Goal: Information Seeking & Learning: Find specific fact

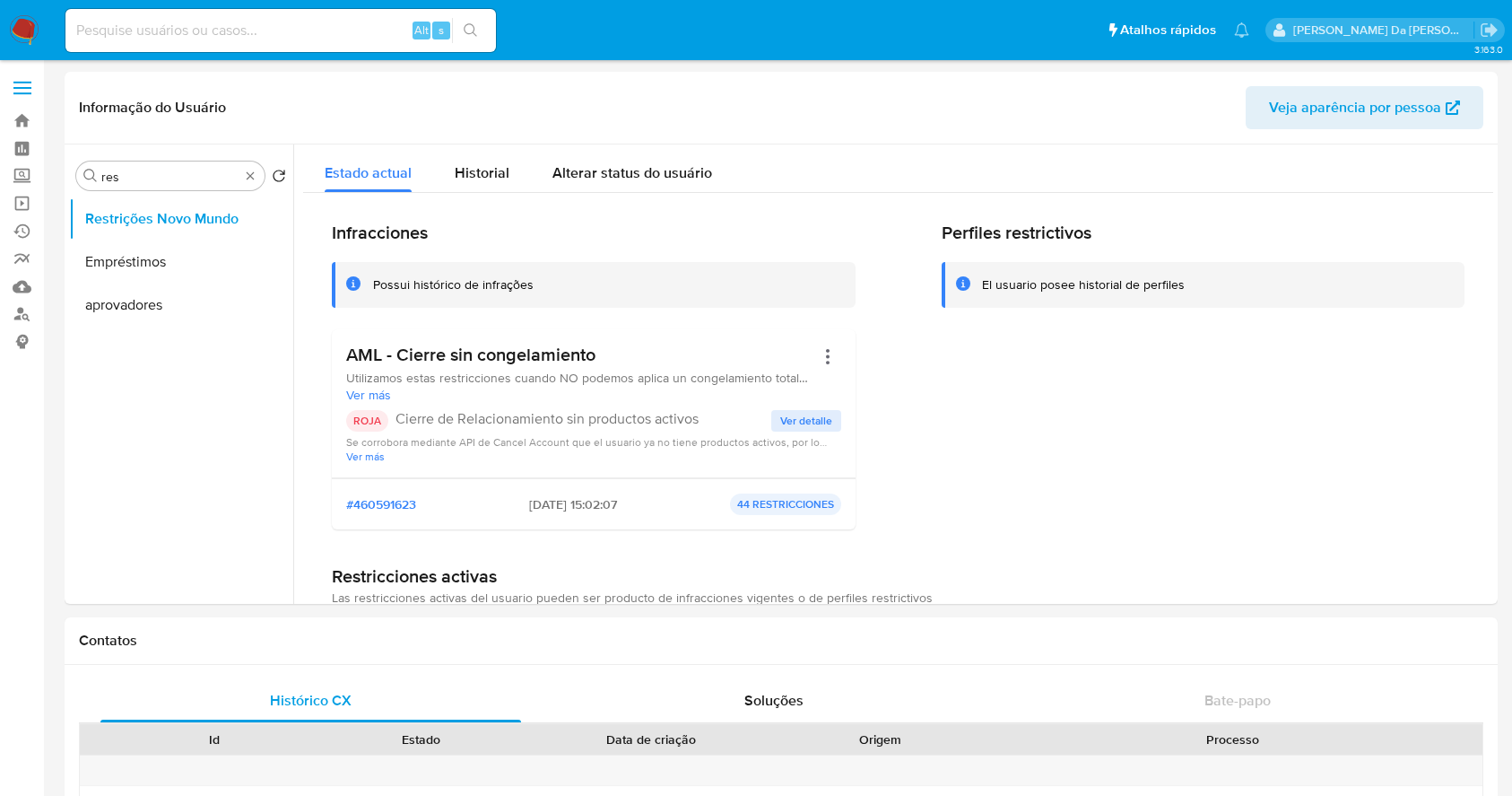
select select "10"
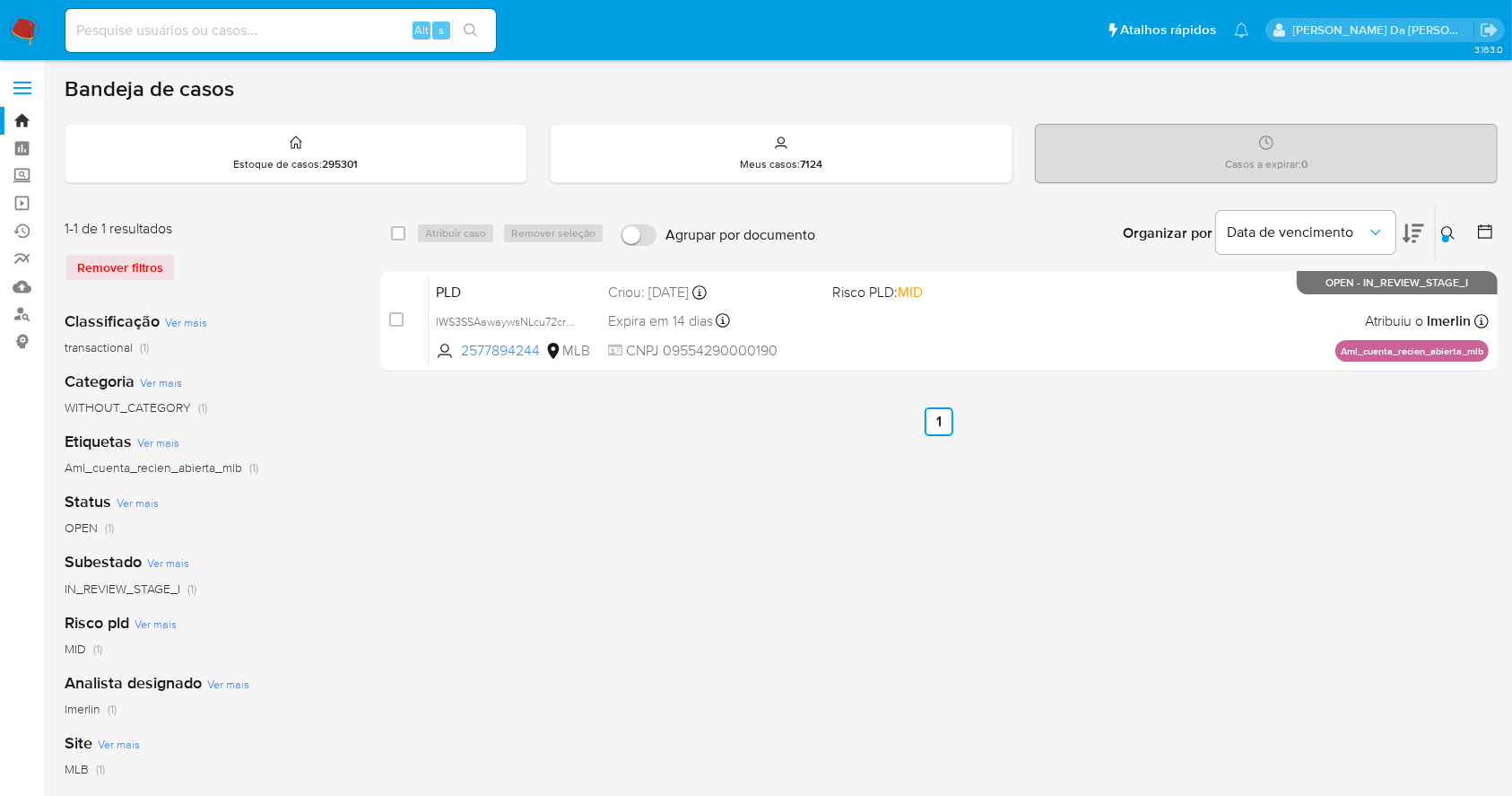
click at [255, 34] on input at bounding box center [280, 30] width 430 height 23
paste input "4vaVBehFovAqFWQ6K6ZTWKlJ"
type input "4vaVBehFovAqFWQ6K6ZTWKlJ"
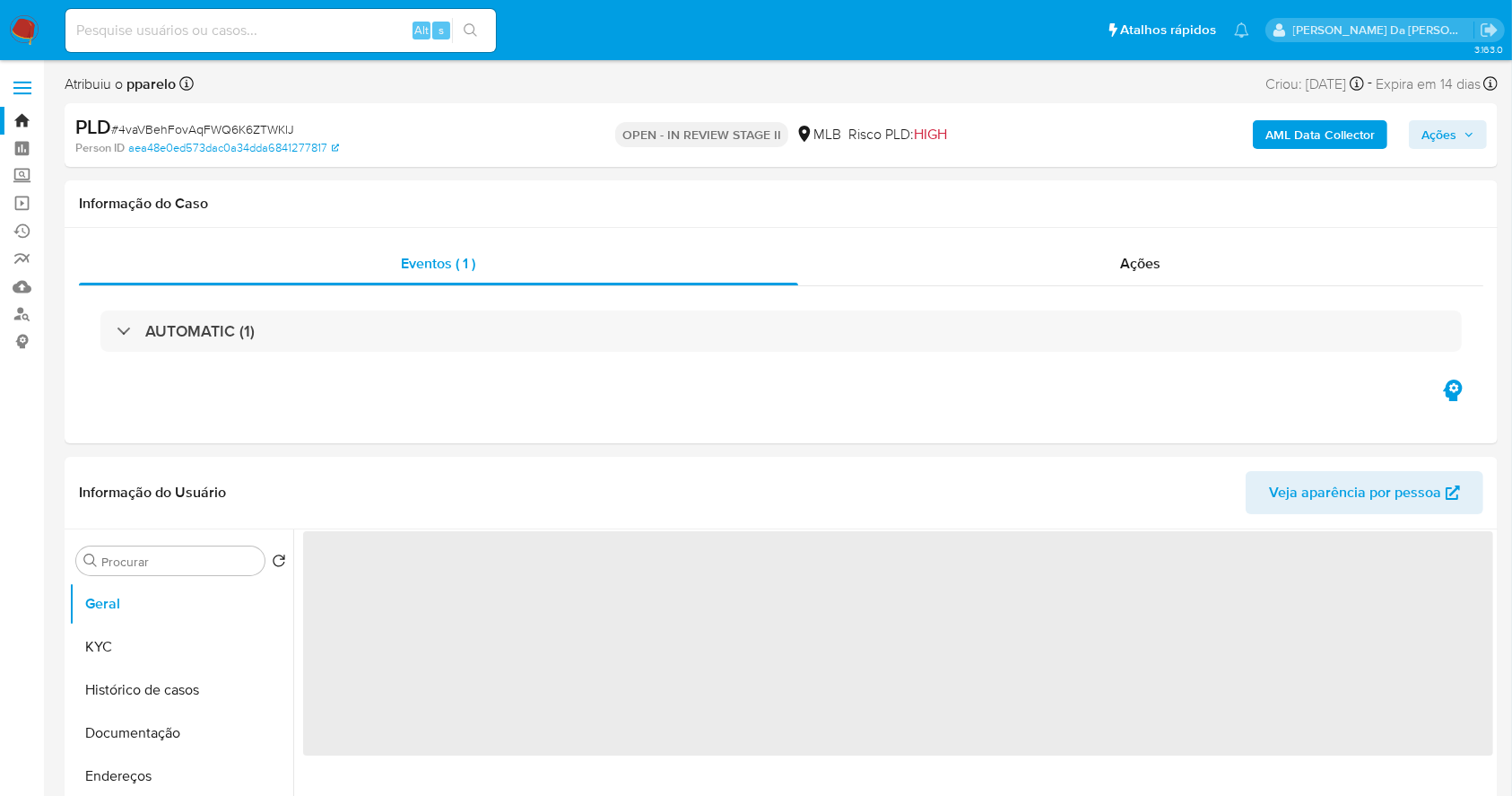
select select "10"
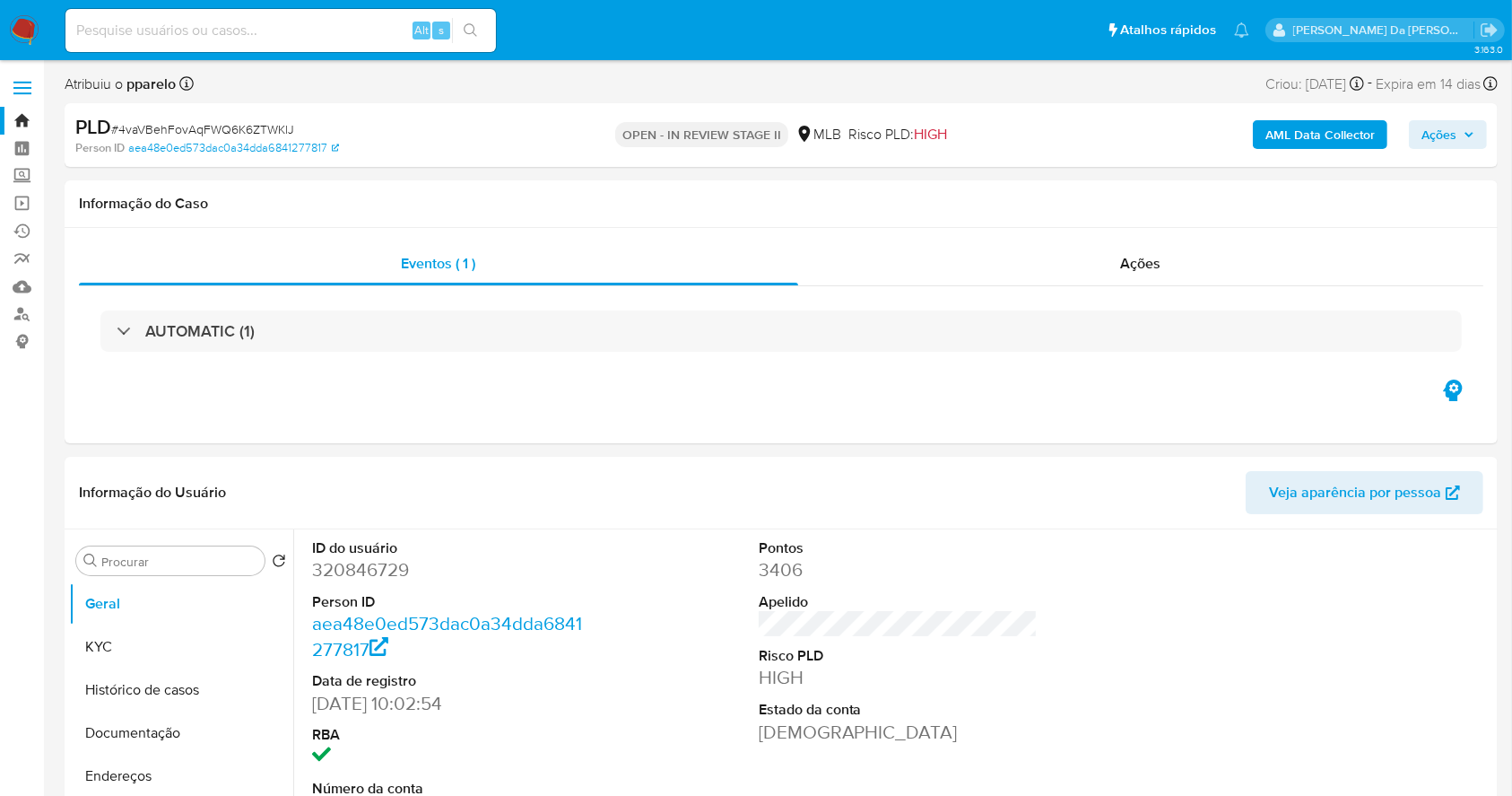
click at [248, 35] on input at bounding box center [280, 30] width 430 height 23
paste input "RtXEF2dBIFkBhcyBgRj4CtQa"
type input "RtXEF2dBIFkBhcyBgRj4CtQa"
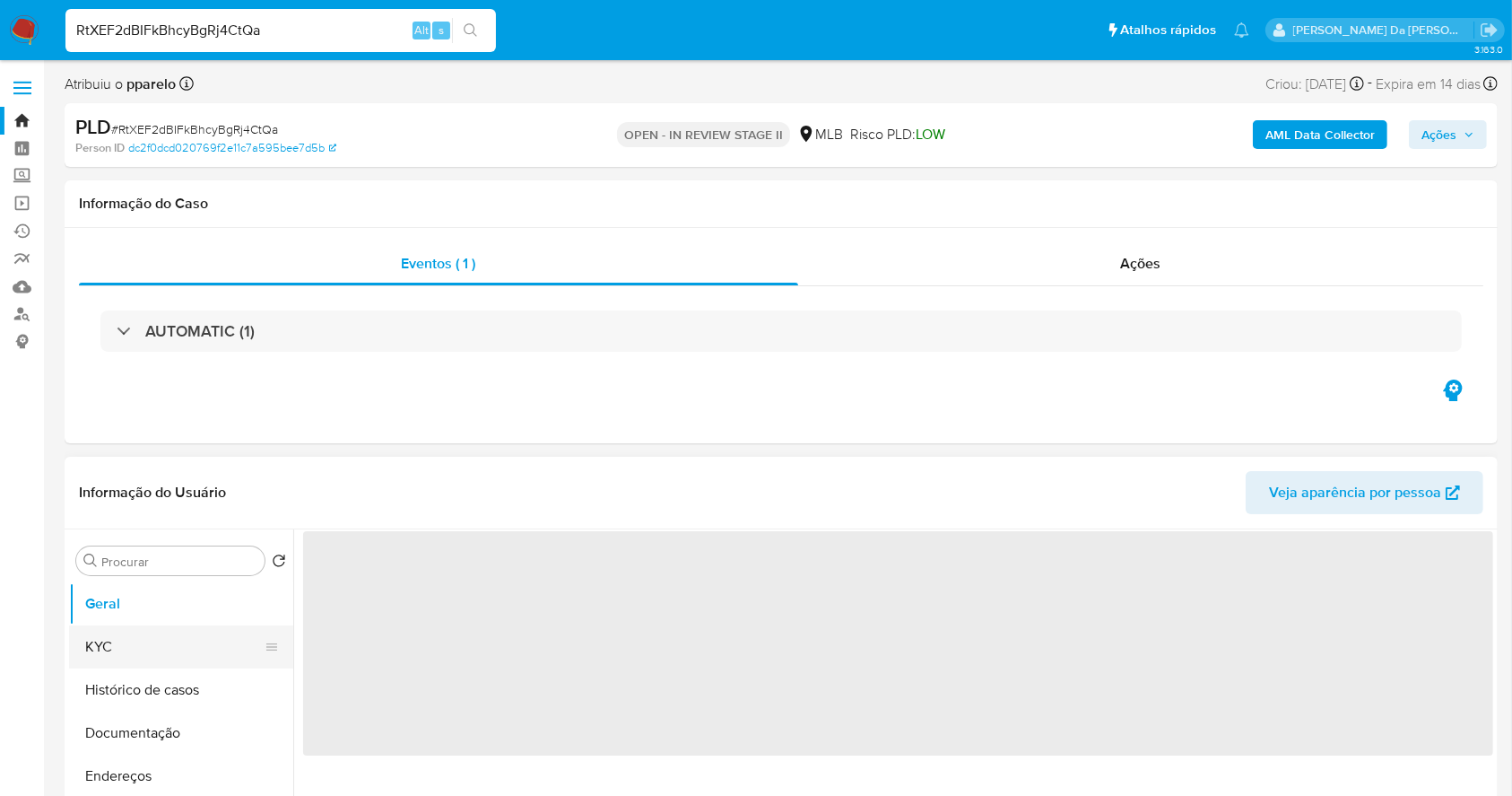
drag, startPoint x: 157, startPoint y: 685, endPoint x: 203, endPoint y: 667, distance: 49.4
click at [158, 685] on button "Histórico de casos" at bounding box center [181, 690] width 224 height 43
select select "10"
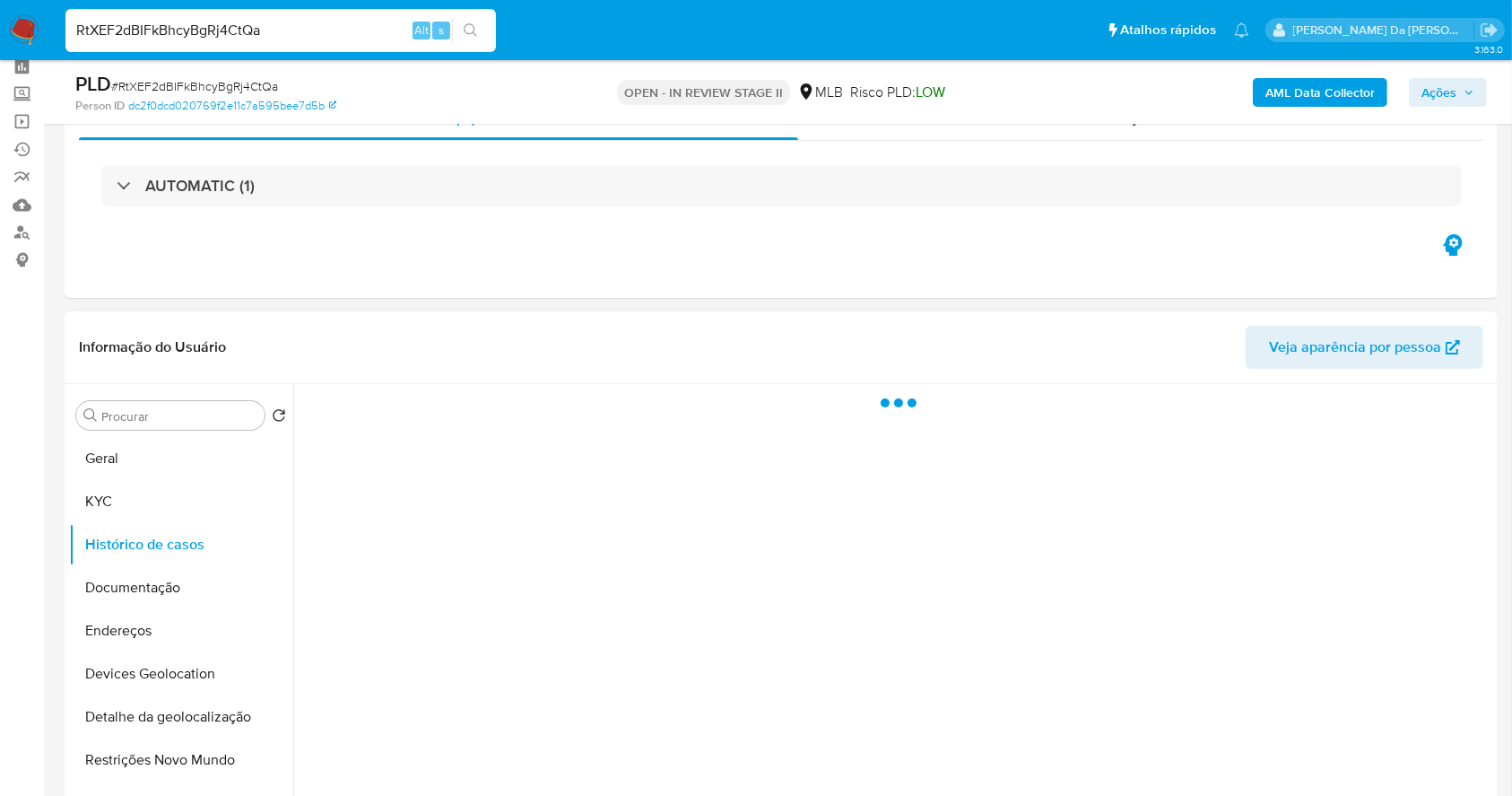
scroll to position [120, 0]
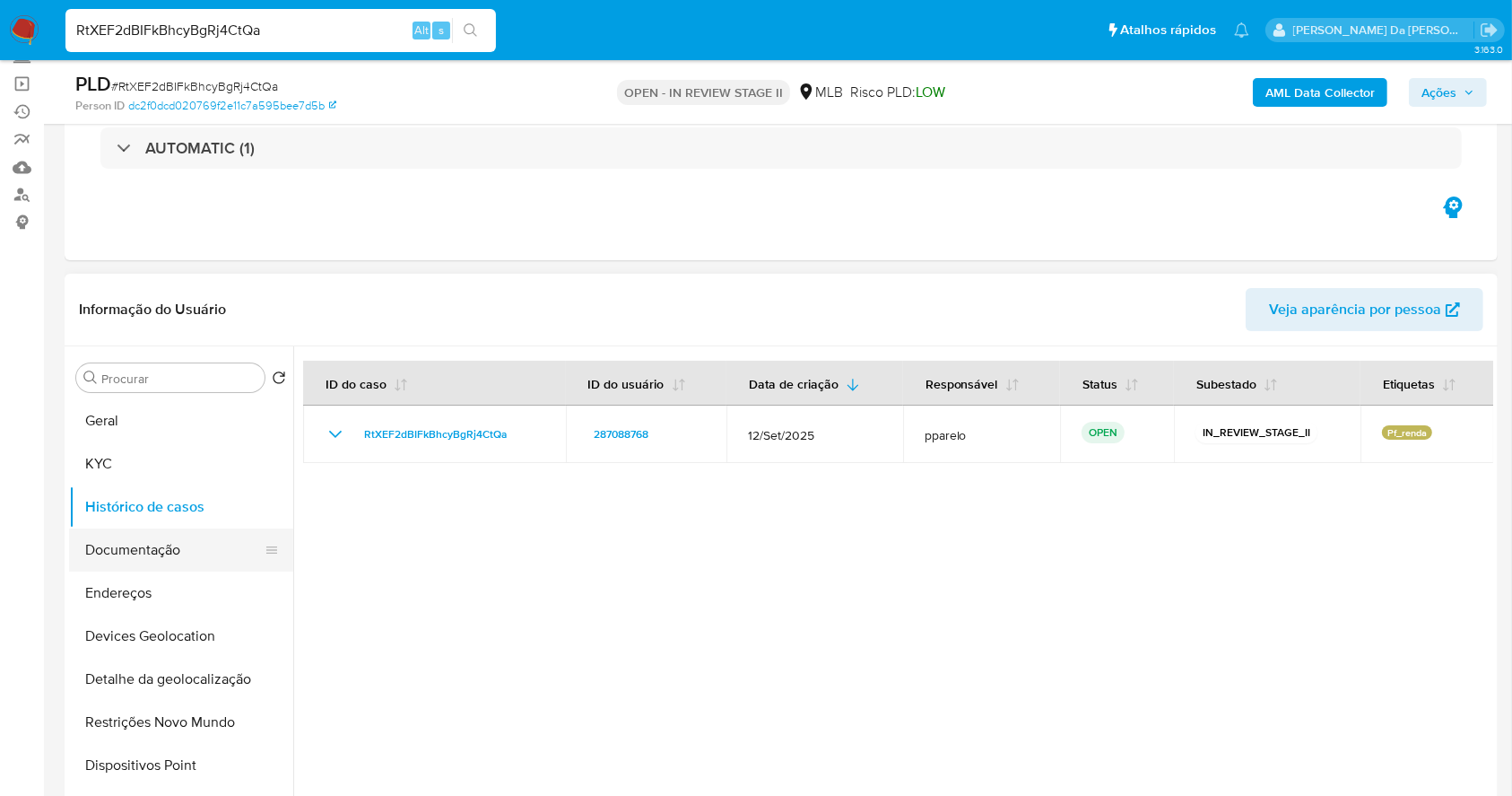
click at [203, 554] on button "Documentação" at bounding box center [174, 550] width 210 height 43
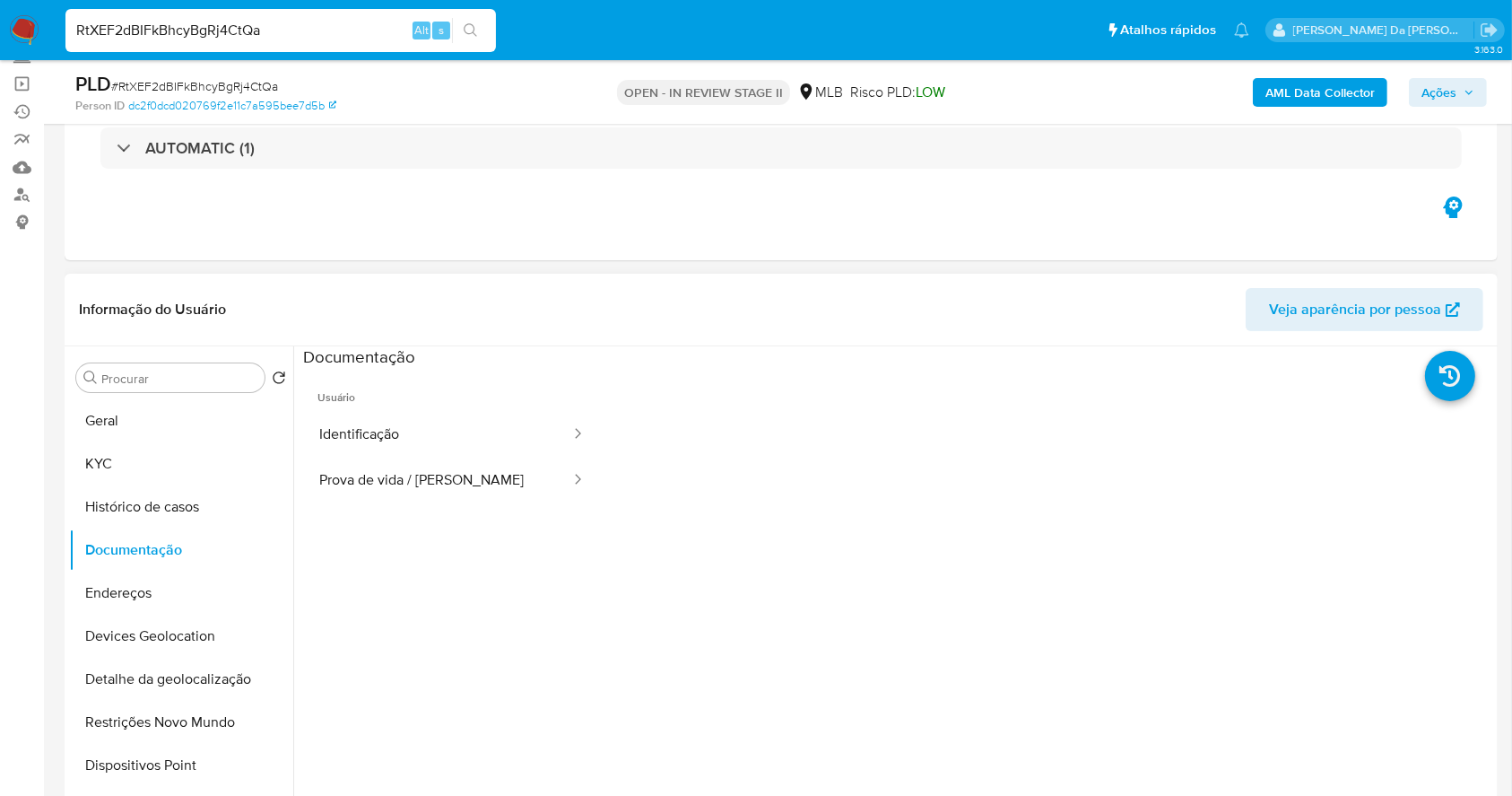
click at [444, 505] on ul "Usuário Identificação Prova de vida / Selfie" at bounding box center [452, 627] width 297 height 517
click at [460, 496] on button "Prova de vida / Selfie" at bounding box center [437, 480] width 269 height 46
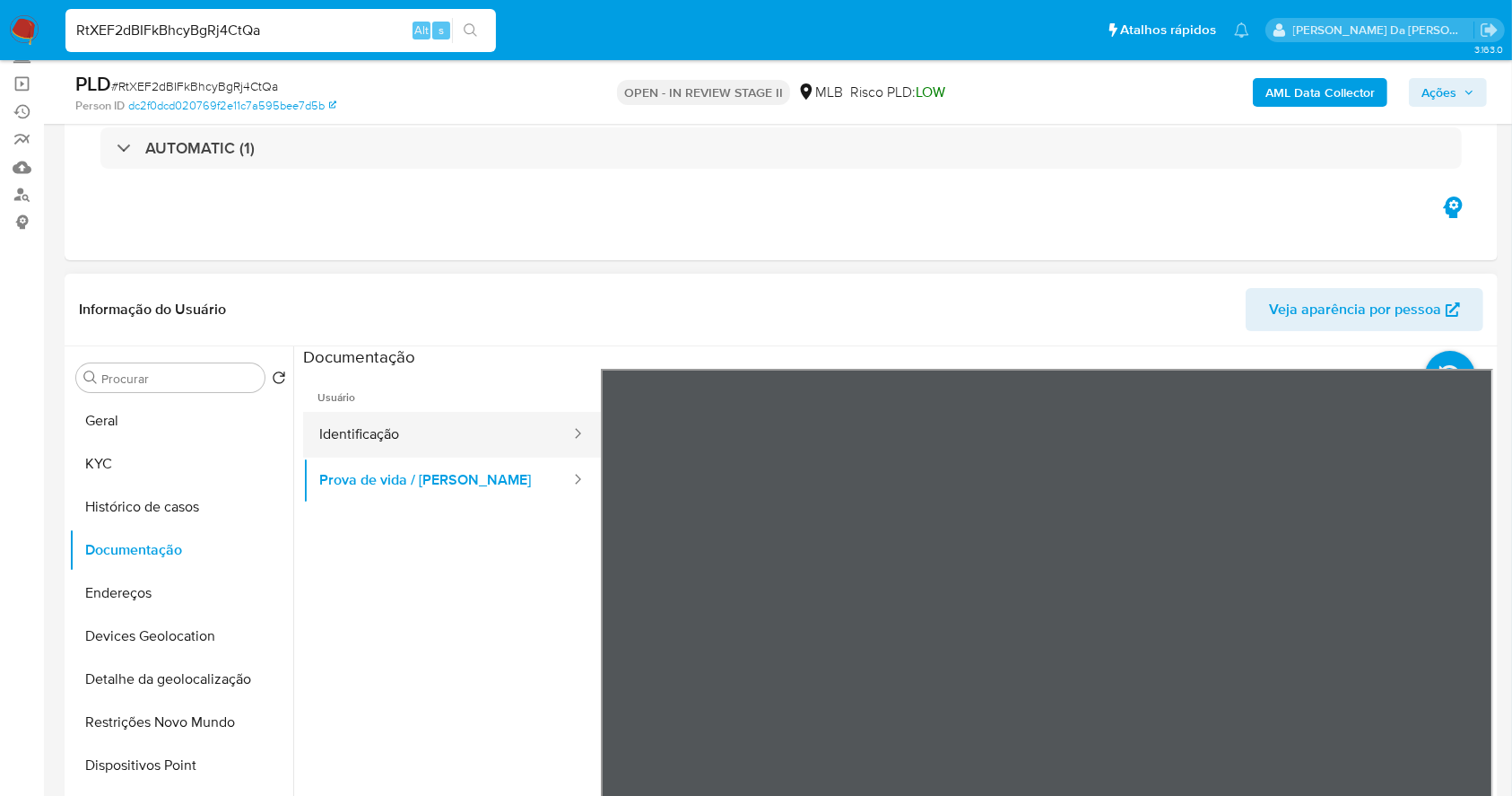
click at [405, 435] on button "Identificação" at bounding box center [437, 434] width 269 height 46
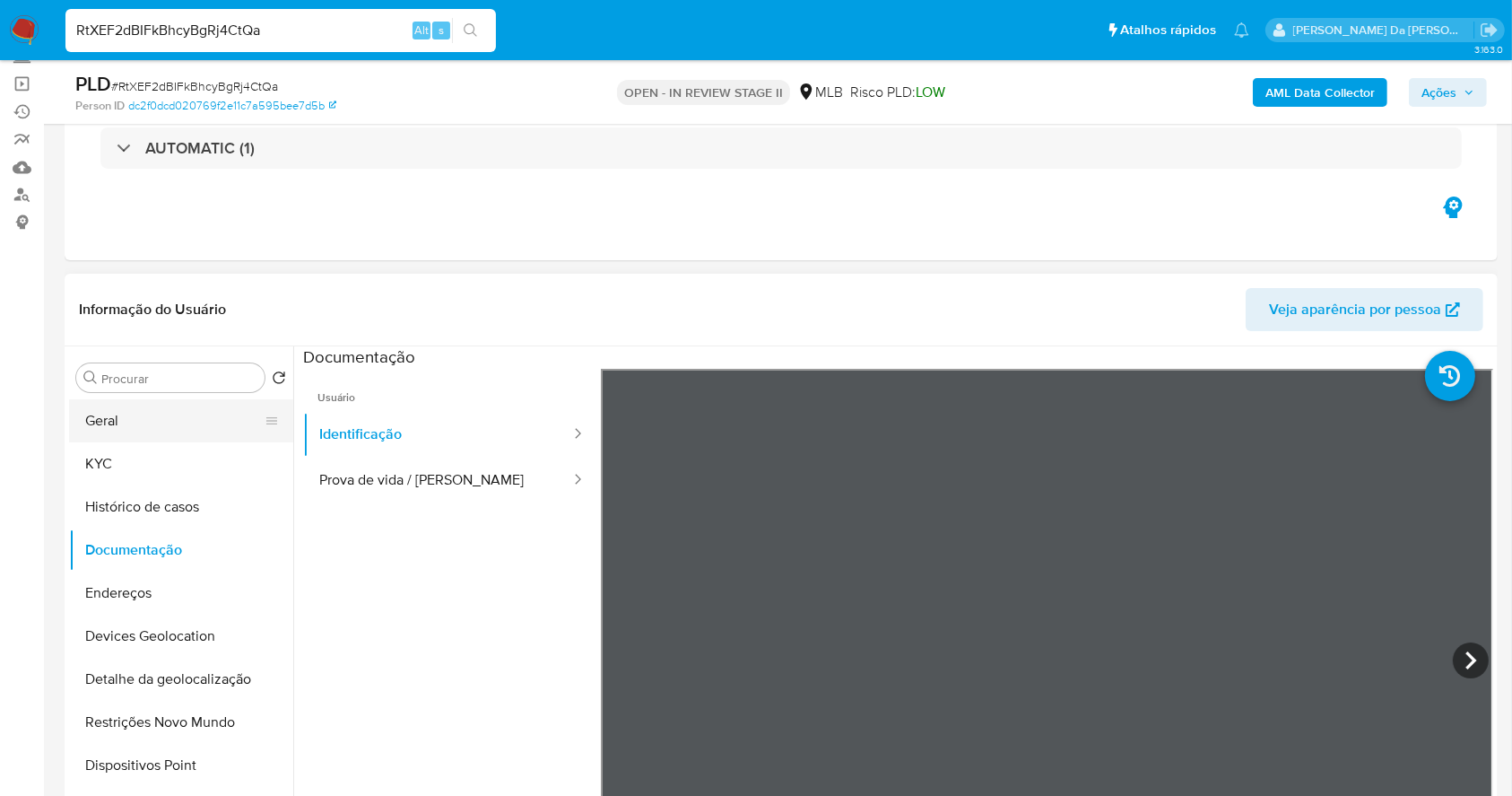
click at [173, 410] on button "Geral" at bounding box center [174, 421] width 210 height 43
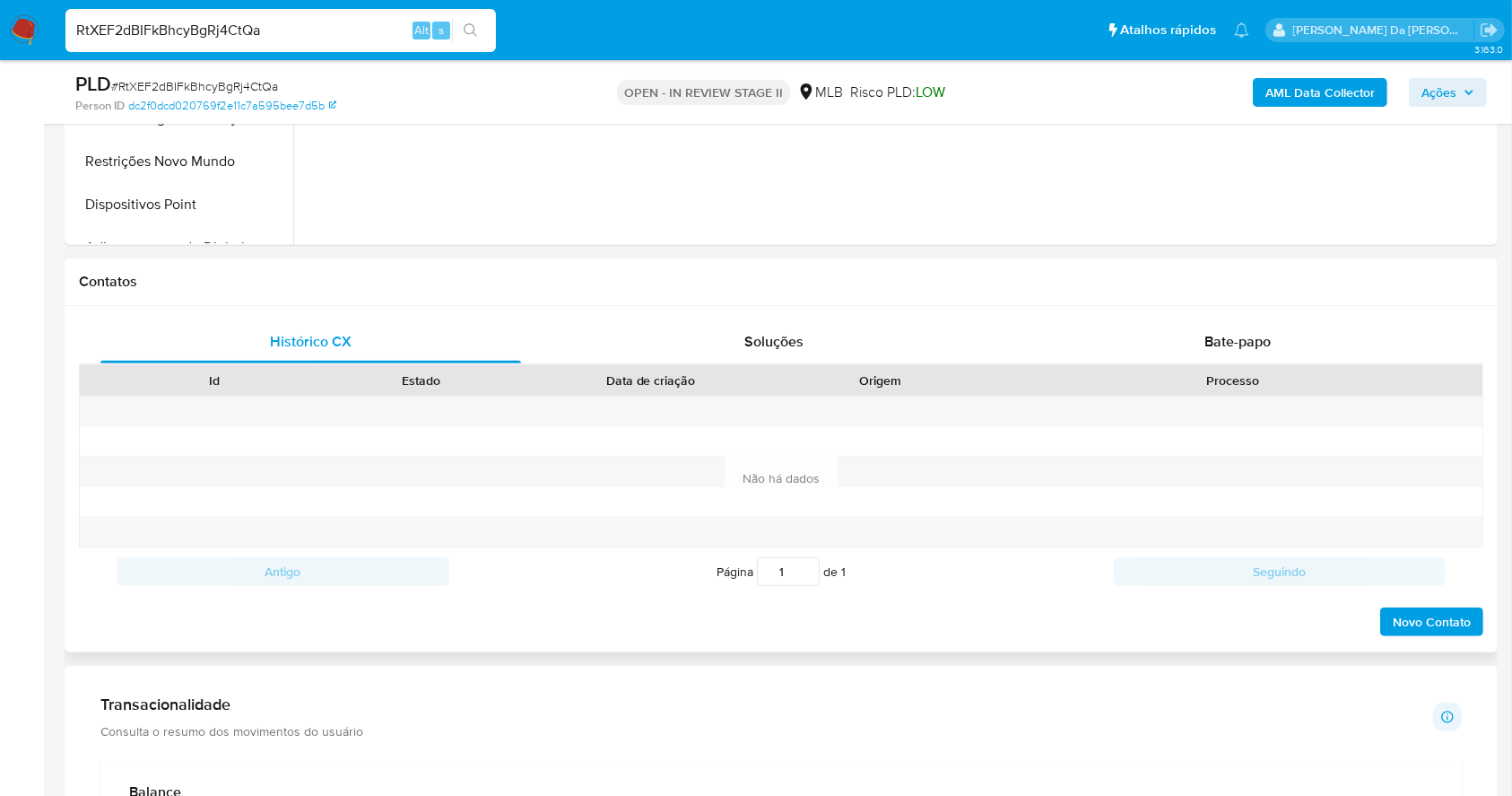
scroll to position [718, 0]
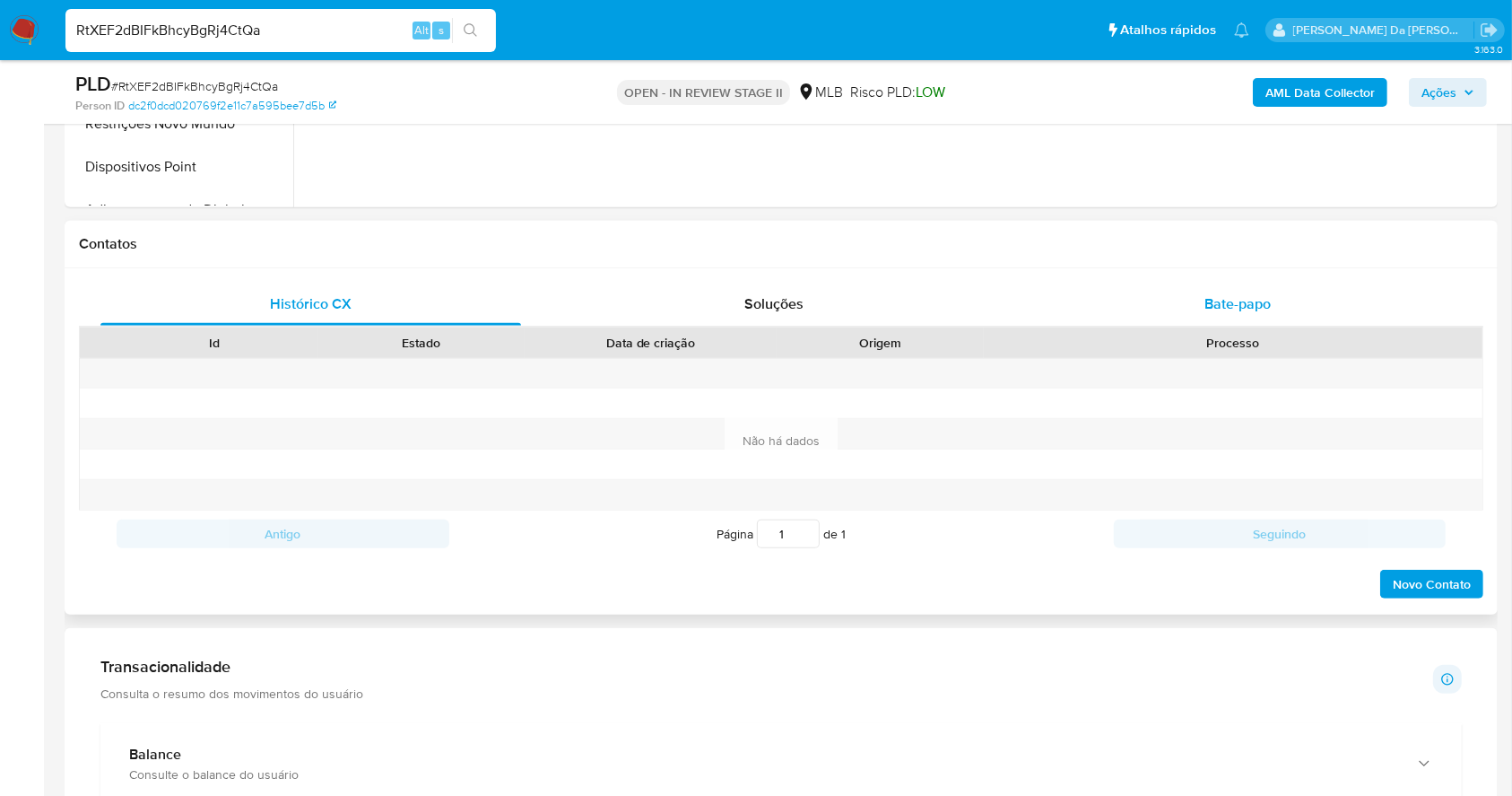
click at [1249, 288] on div "Bate-papo" at bounding box center [1238, 304] width 421 height 43
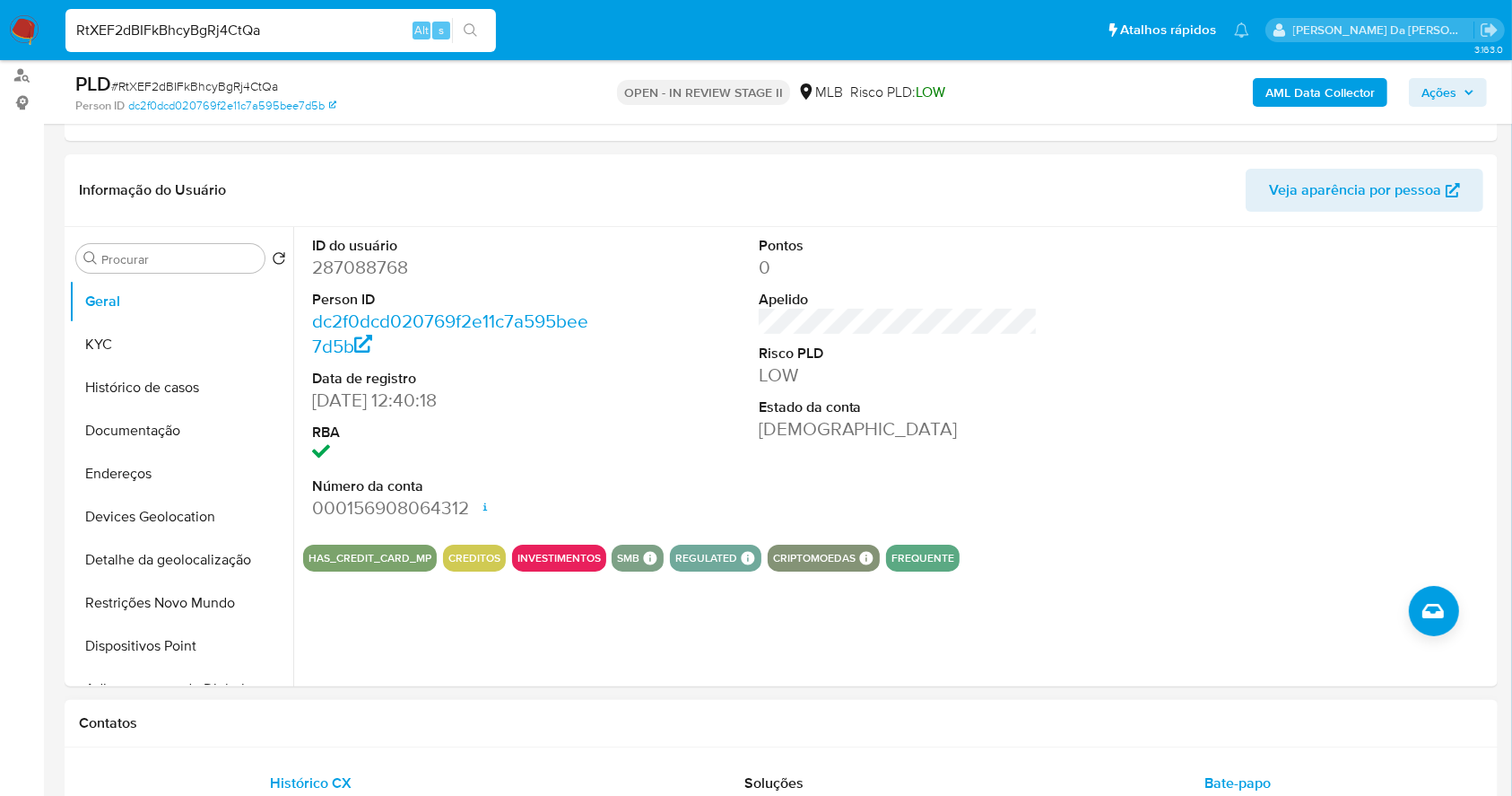
scroll to position [120, 0]
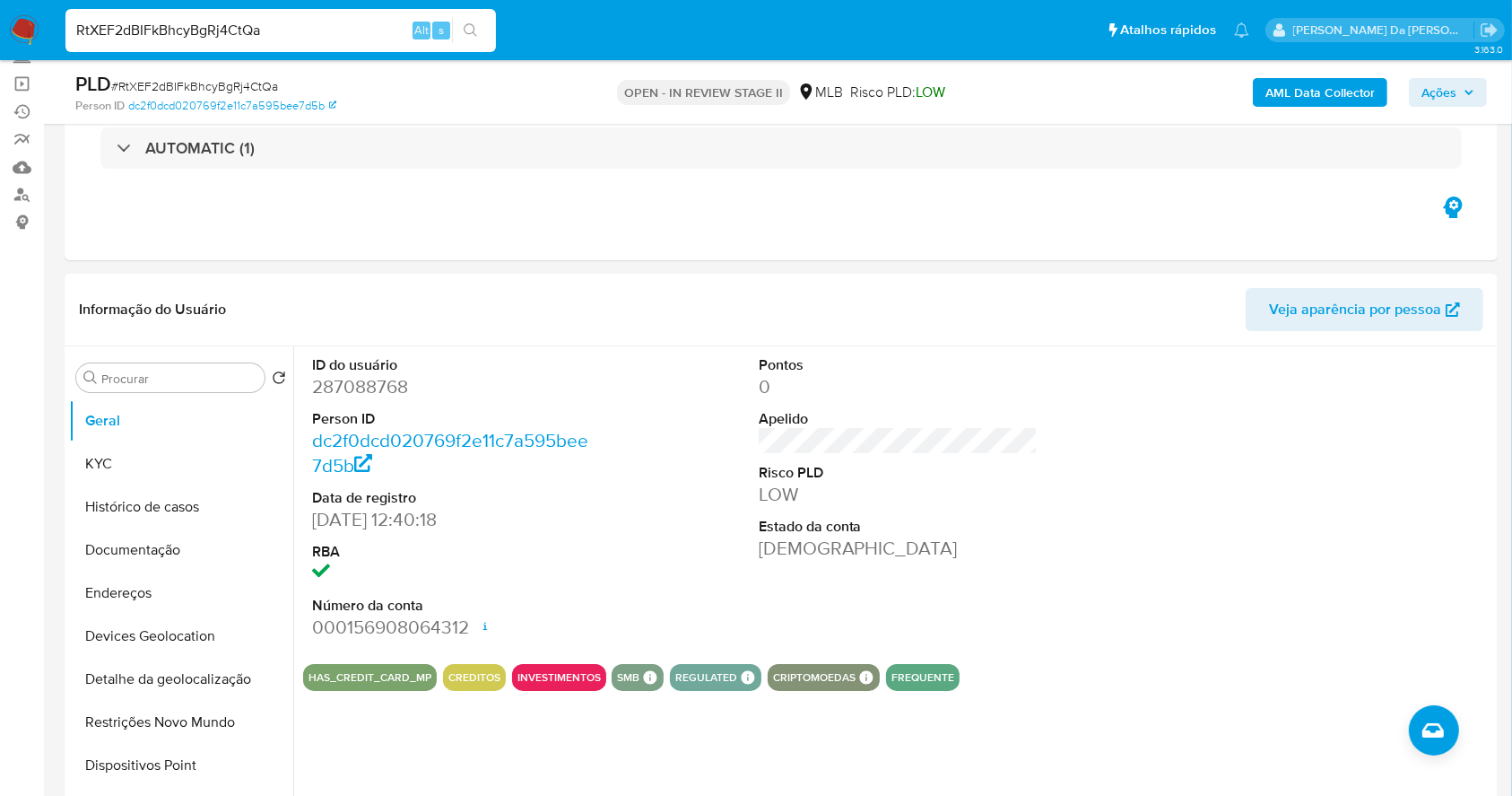
click at [267, 41] on div "RtXEF2dBIFkBhcyBgRj4CtQa Alt s" at bounding box center [280, 30] width 430 height 43
click at [284, 18] on input "RtXEF2dBIFkBhcyBgRj4CtQa" at bounding box center [280, 30] width 430 height 23
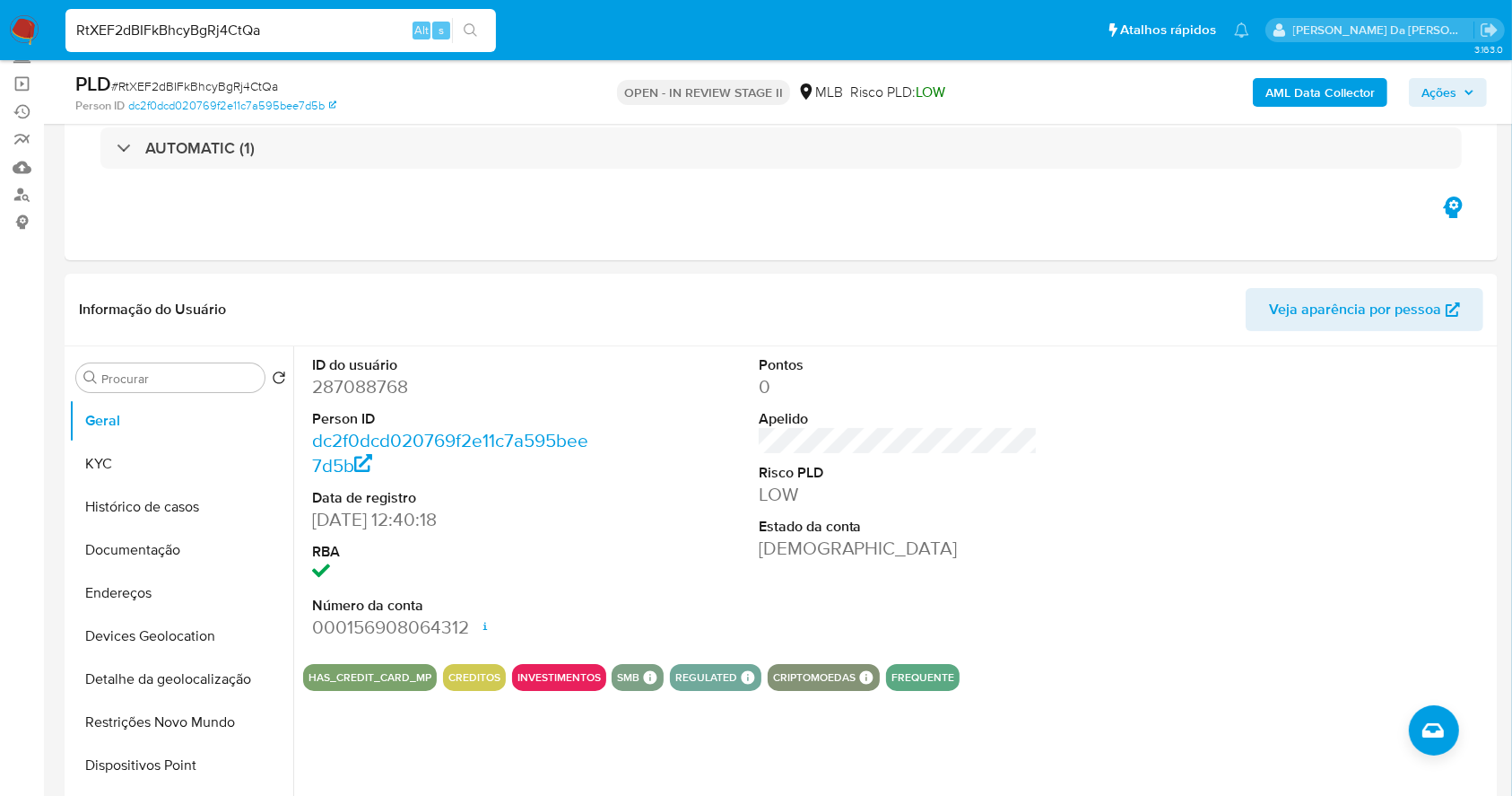
paste input "iJmNvcO37F8zToW5B81Yy6CQ"
type input "iJmNvcO37F8zToW5B81Yy6CQ"
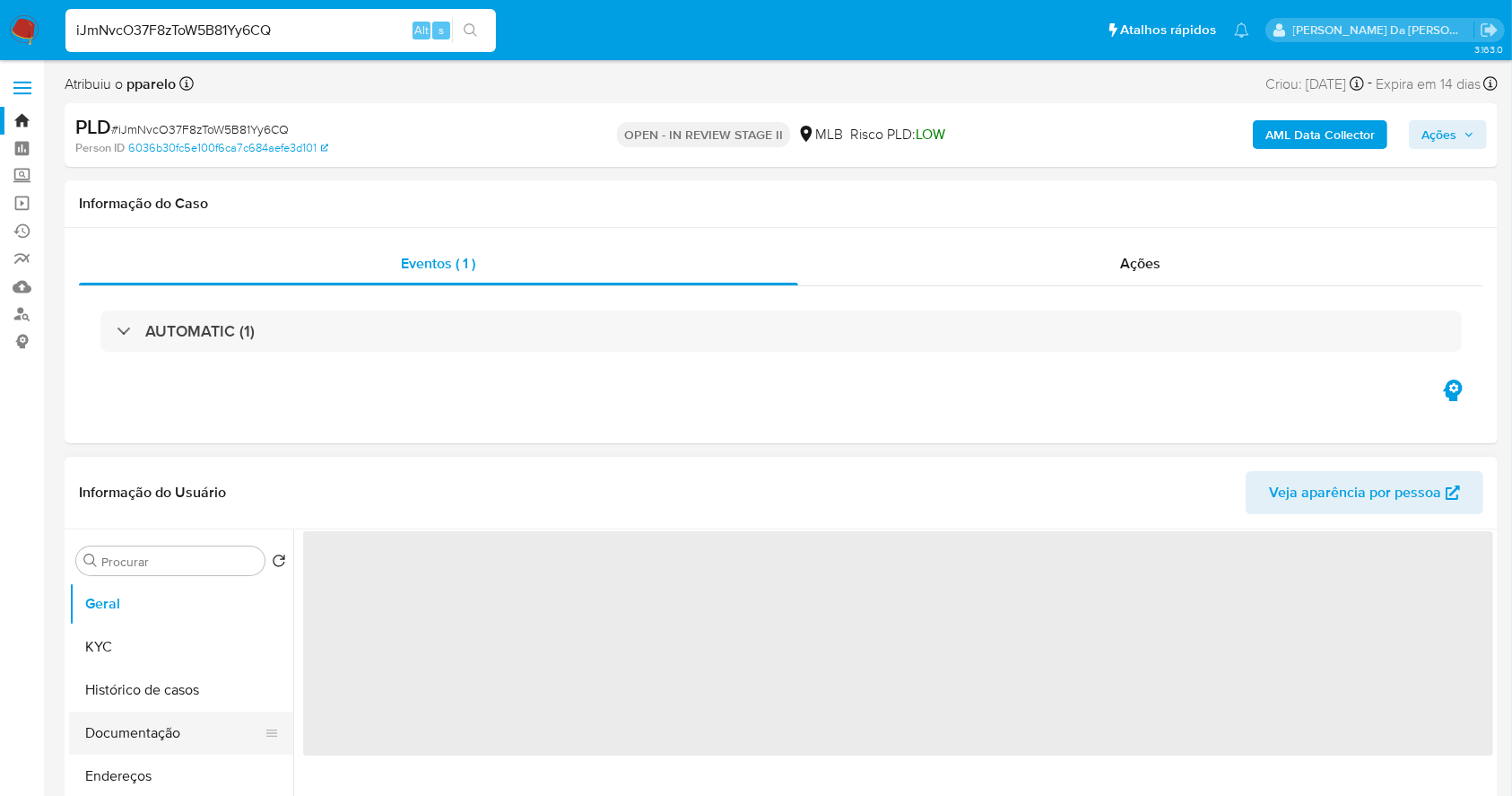
select select "10"
click at [134, 726] on button "Documentação" at bounding box center [174, 733] width 210 height 43
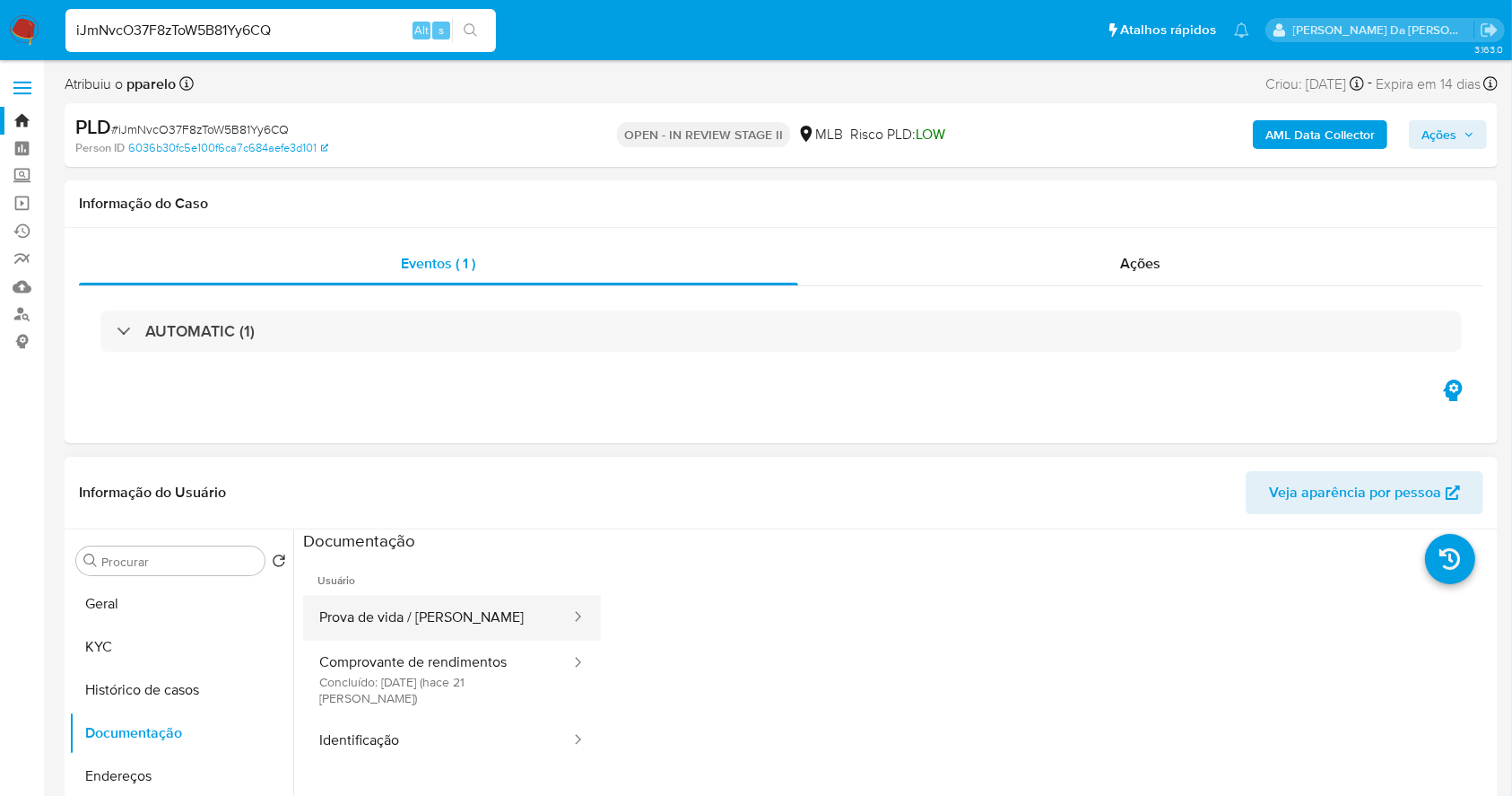
click at [414, 606] on button "Prova de vida / Selfie" at bounding box center [437, 617] width 269 height 46
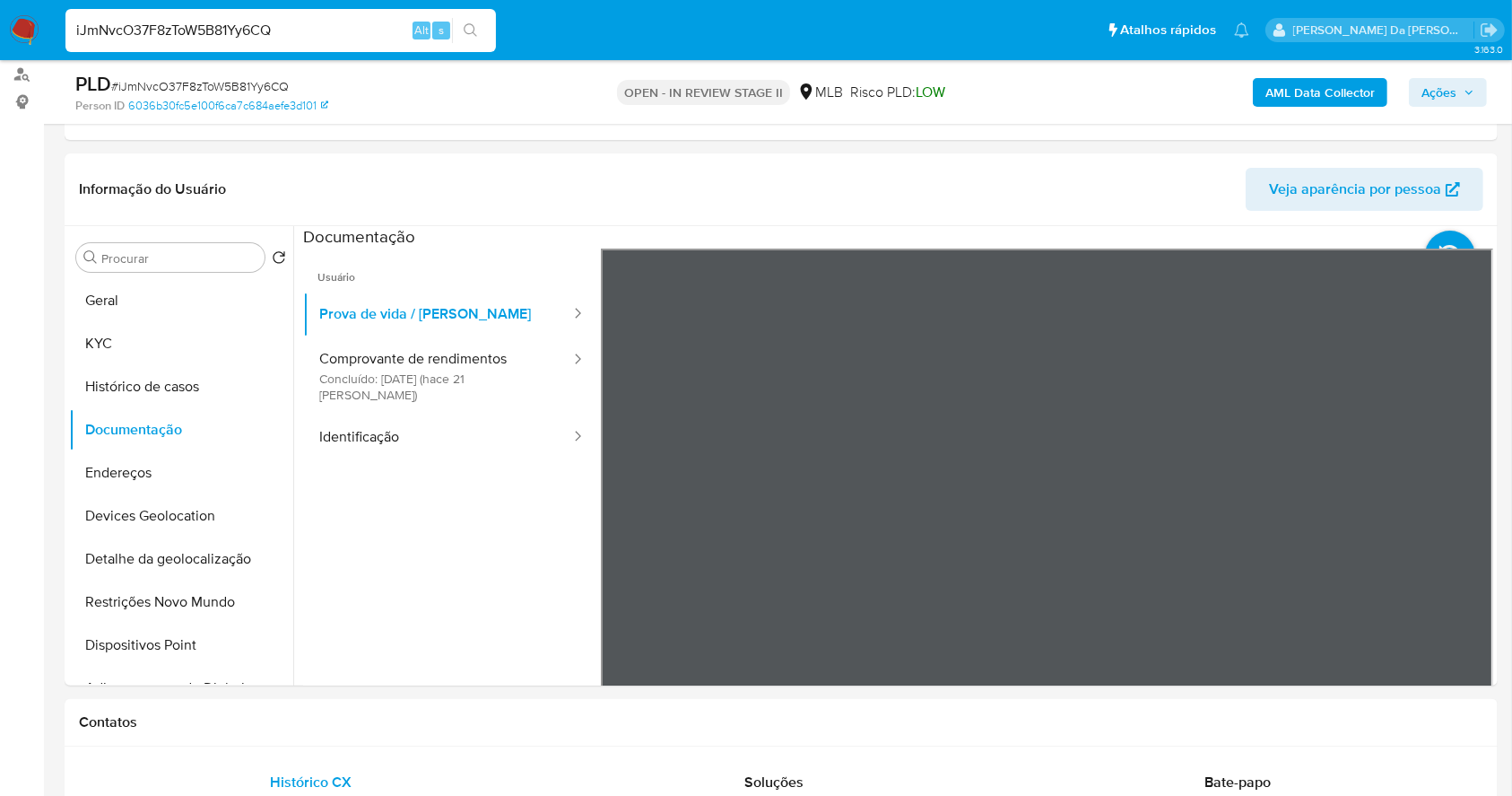
scroll to position [299, 0]
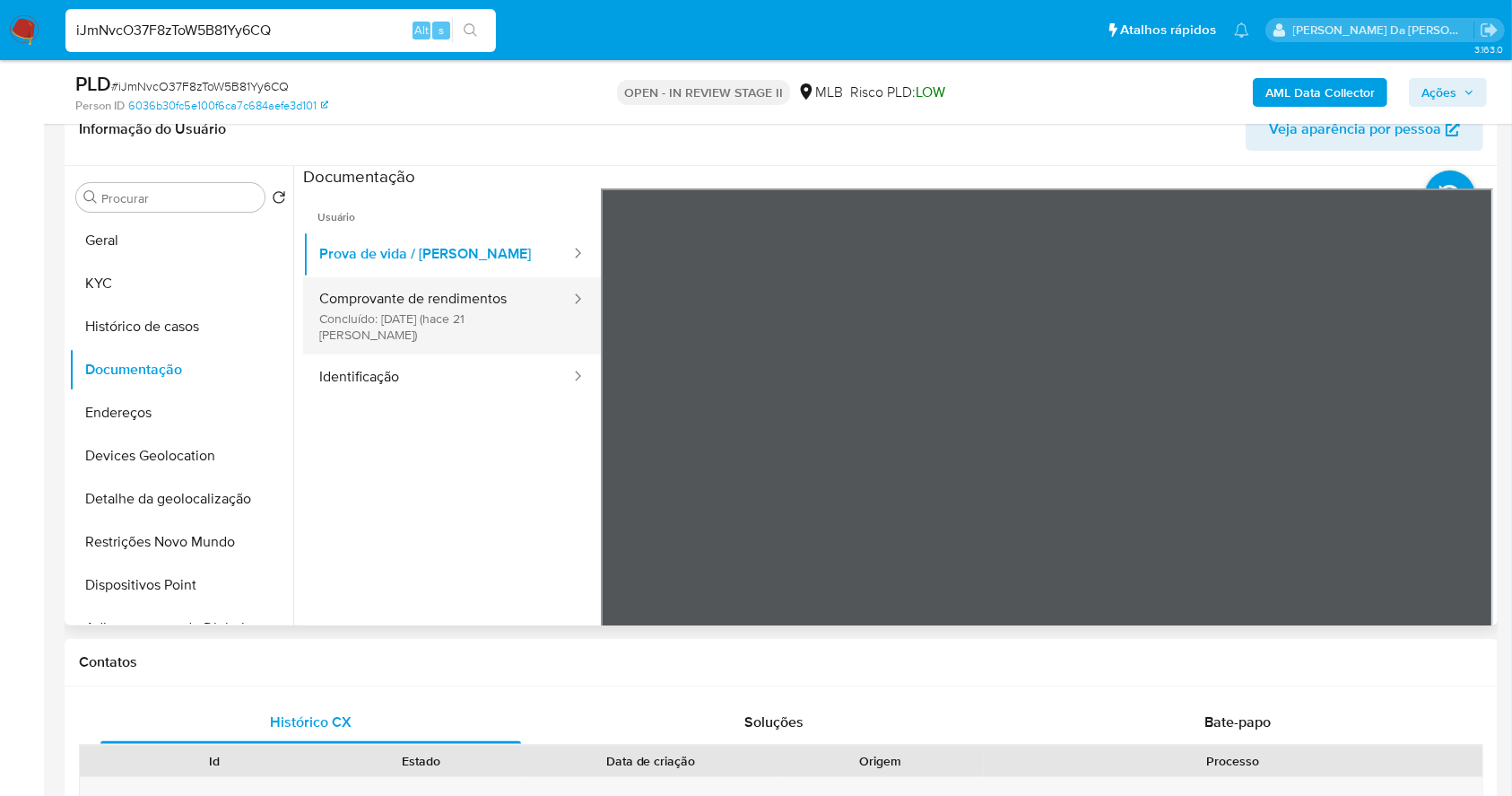
click at [407, 298] on button "Comprovante de rendimentos Concluído: 22/09/2025 (hace 21 días)" at bounding box center [437, 315] width 269 height 77
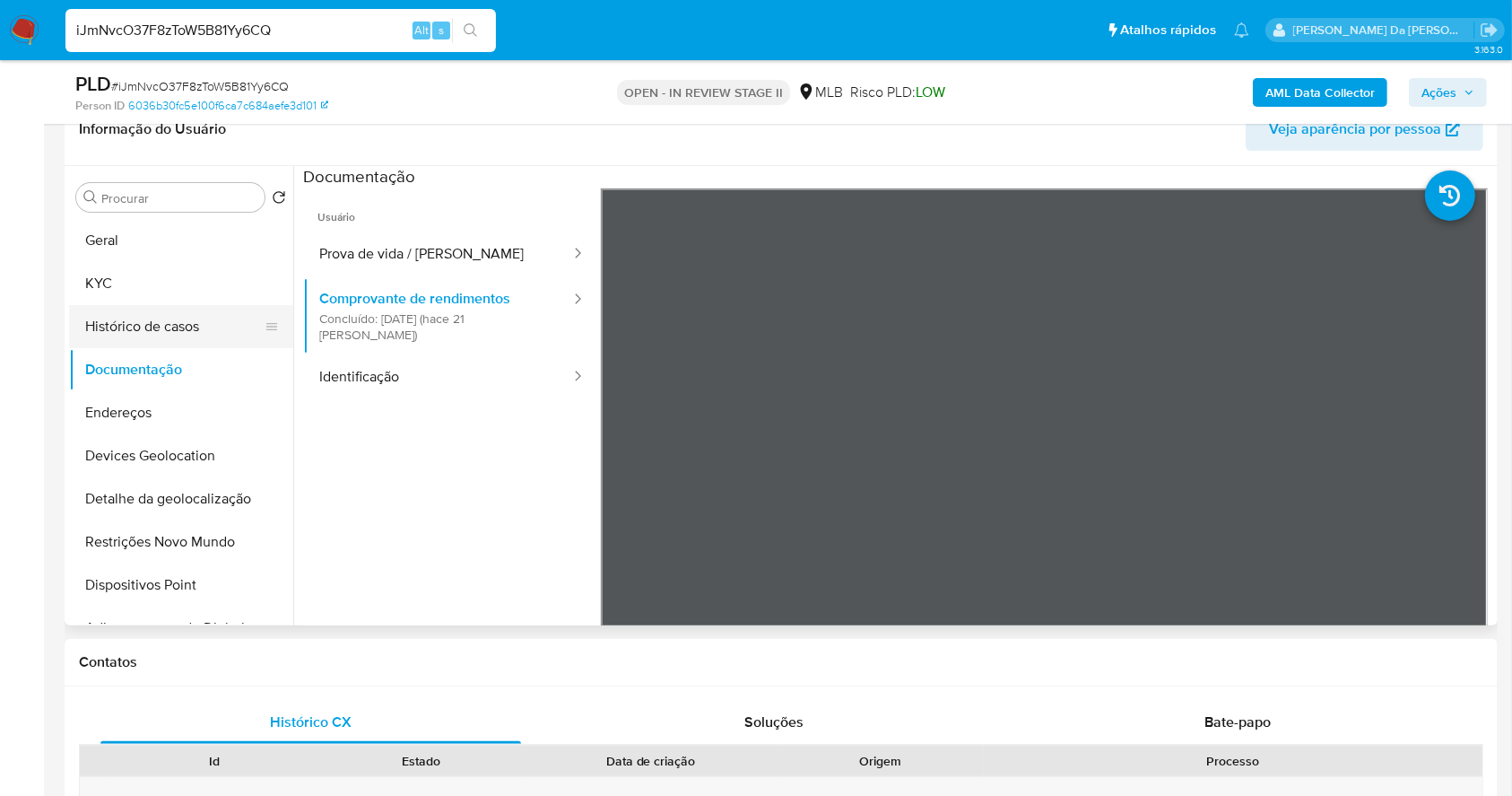
click at [207, 335] on button "Histórico de casos" at bounding box center [174, 327] width 210 height 43
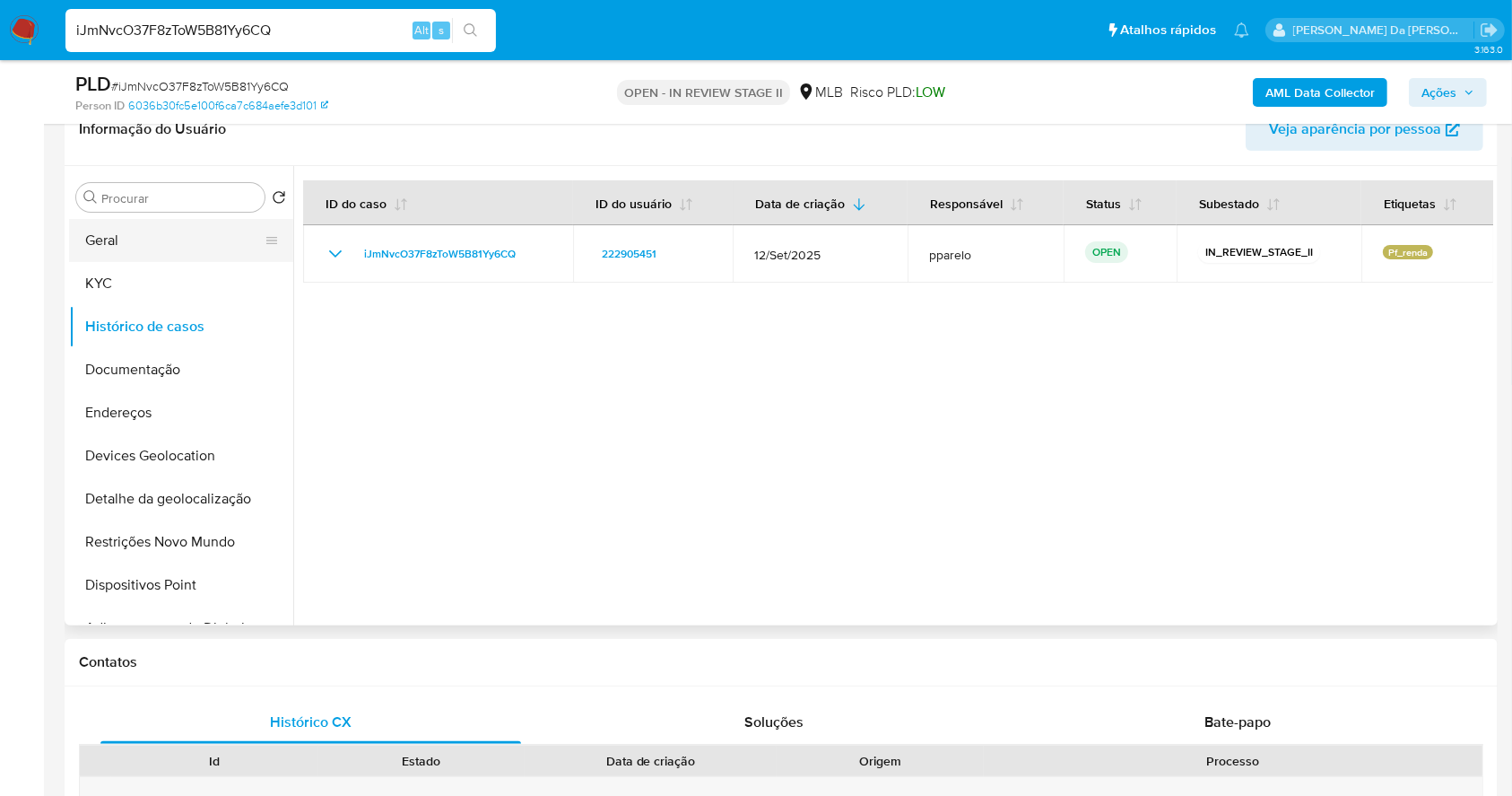
click at [165, 240] on button "Geral" at bounding box center [174, 240] width 210 height 43
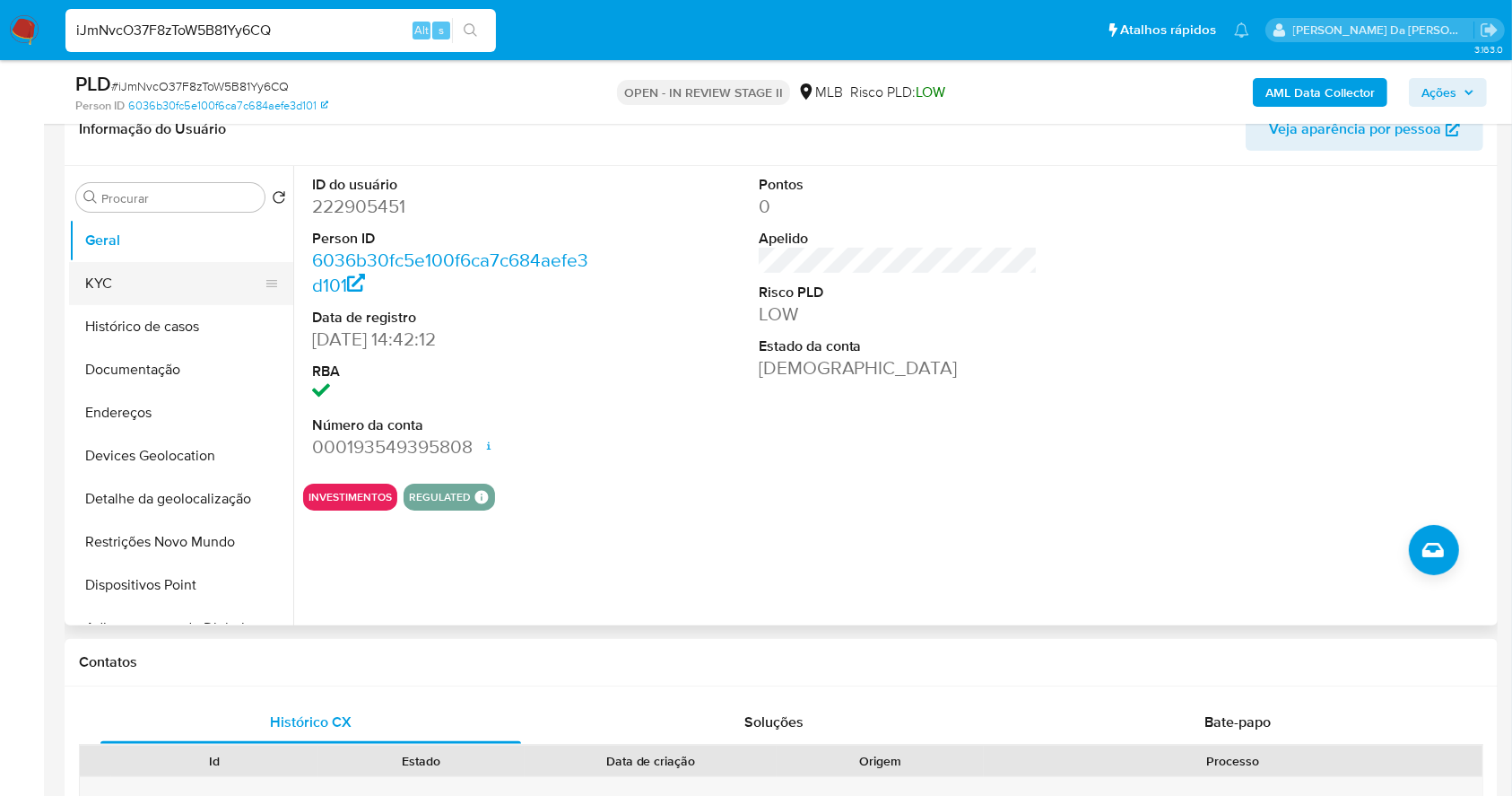
click at [147, 275] on button "KYC" at bounding box center [174, 284] width 210 height 43
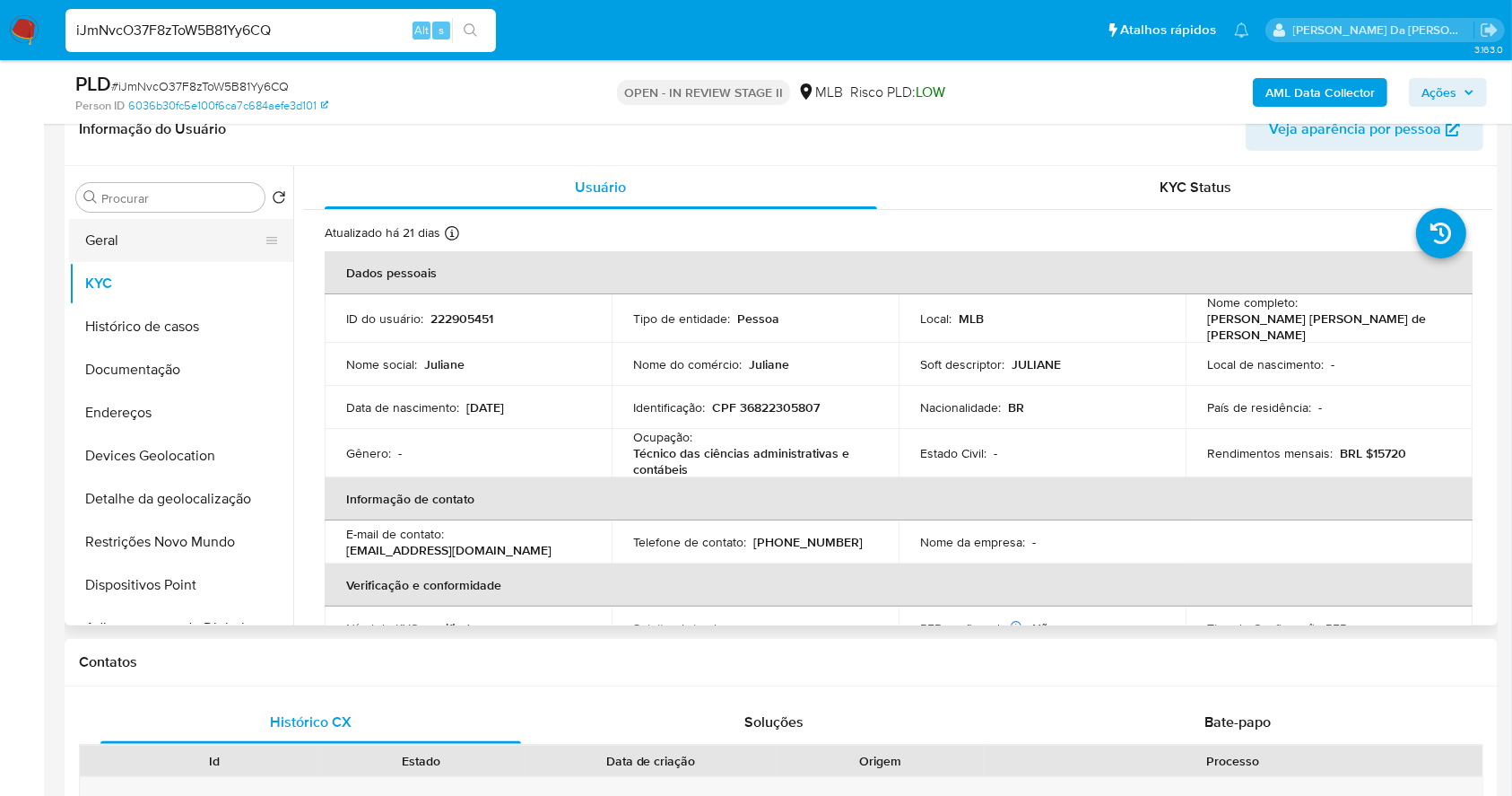
click at [163, 260] on button "Geral" at bounding box center [174, 240] width 210 height 43
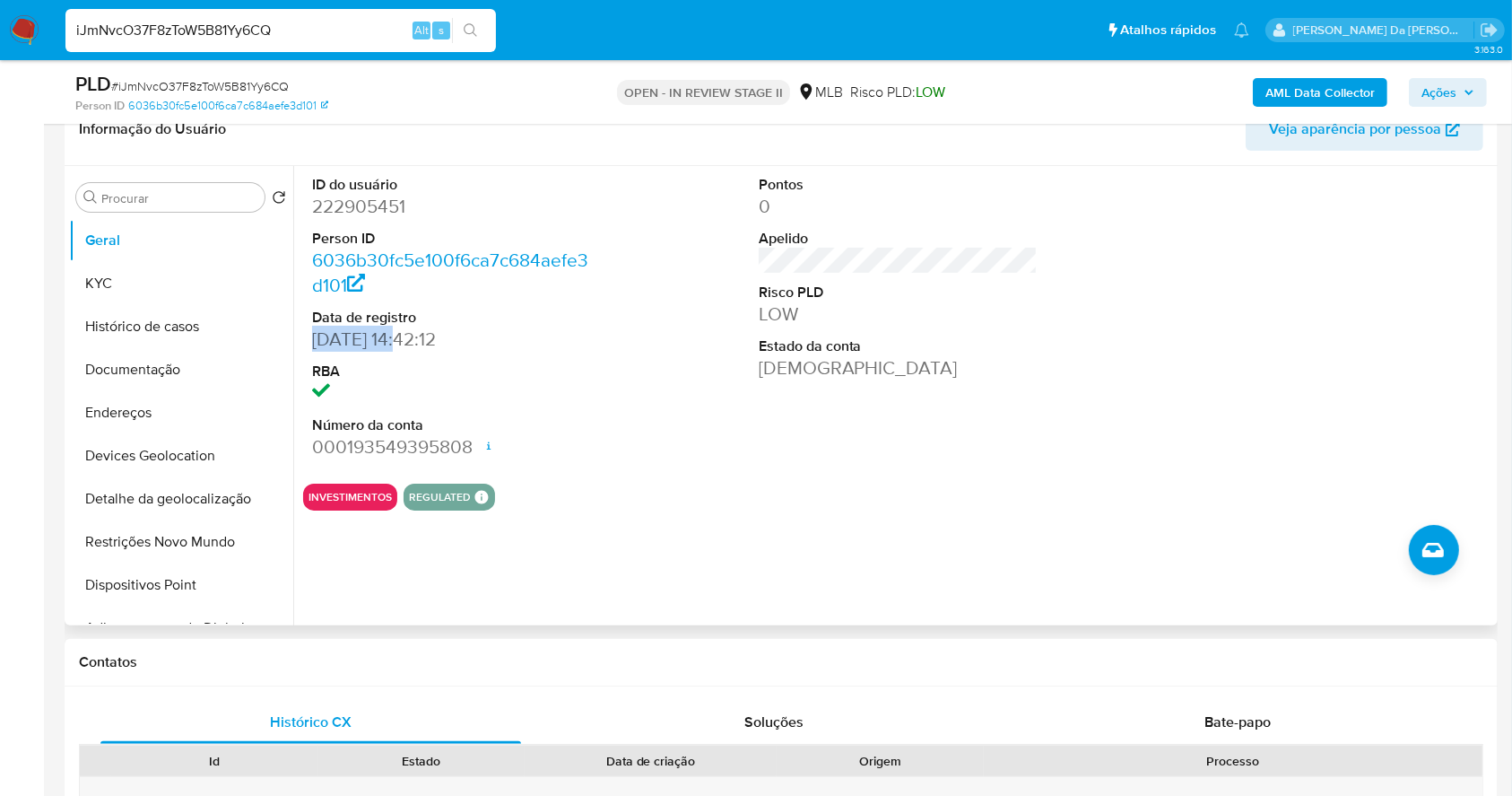
drag, startPoint x: 316, startPoint y: 337, endPoint x: 403, endPoint y: 333, distance: 87.1
click at [403, 333] on dd "28/07/2016 14:42:12" at bounding box center [452, 339] width 280 height 25
copy dd "28/07/2016"
